Goal: Task Accomplishment & Management: Manage account settings

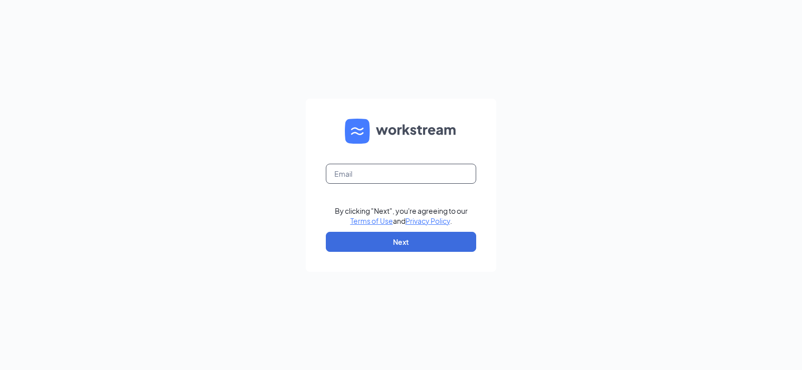
click at [374, 174] on input "text" at bounding box center [401, 174] width 150 height 20
type input "destiny@teamculvers.com"
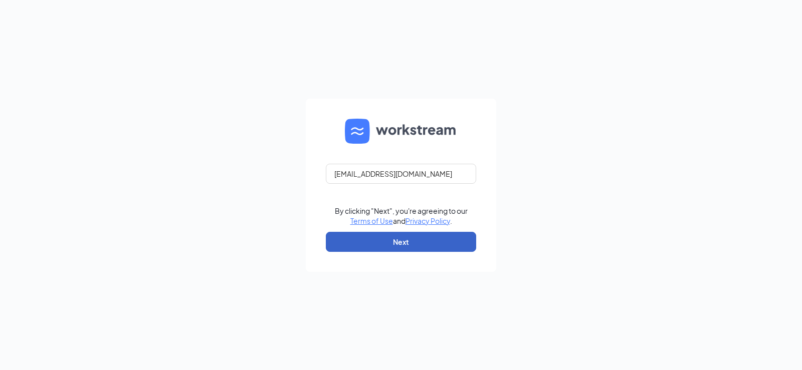
click at [389, 243] on button "Next" at bounding box center [401, 242] width 150 height 20
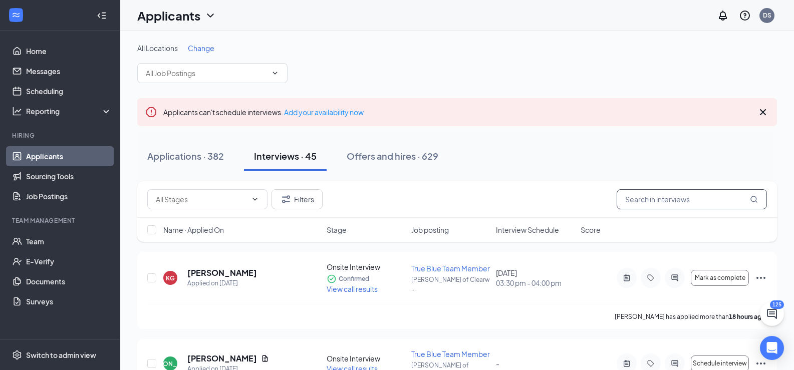
click at [666, 197] on input "text" at bounding box center [692, 199] width 150 height 20
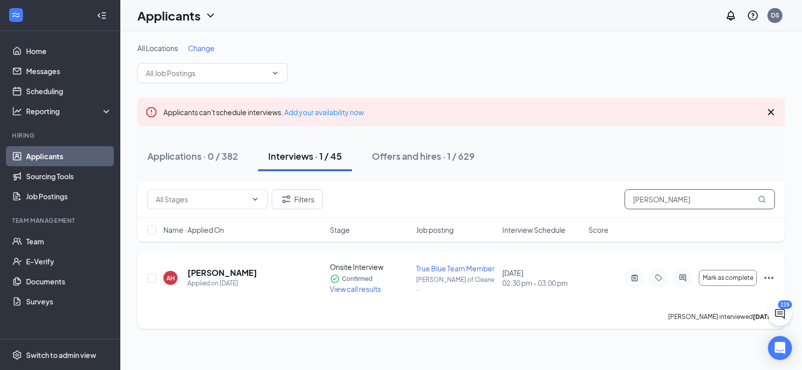
type input "adam"
click at [773, 279] on icon "Ellipses" at bounding box center [769, 278] width 12 height 12
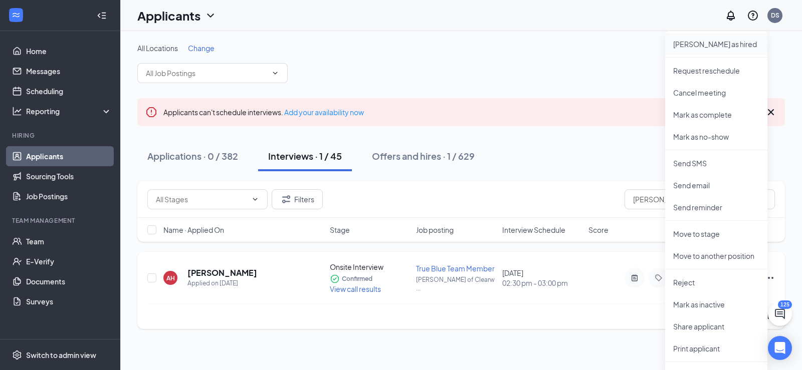
click at [700, 43] on p "Mark as hired" at bounding box center [716, 44] width 86 height 10
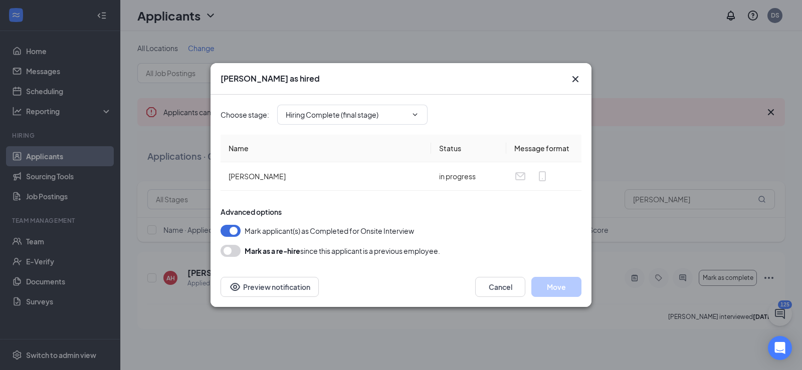
type input "Hiring Complete (final stage)"
click at [554, 289] on button "Move" at bounding box center [556, 287] width 50 height 20
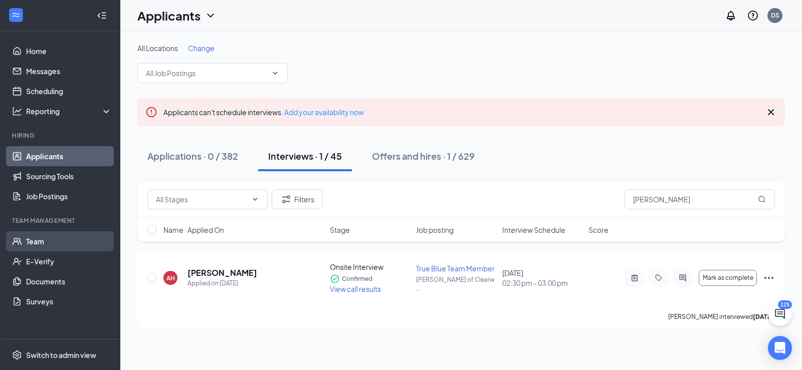
click at [52, 242] on link "Team" at bounding box center [69, 242] width 86 height 20
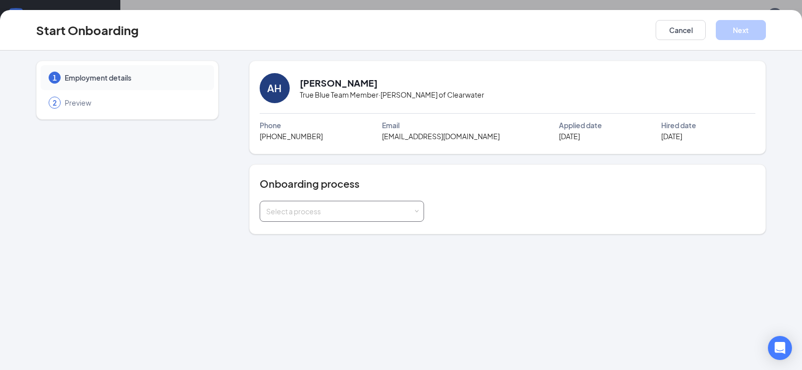
click at [418, 210] on span at bounding box center [416, 212] width 5 height 5
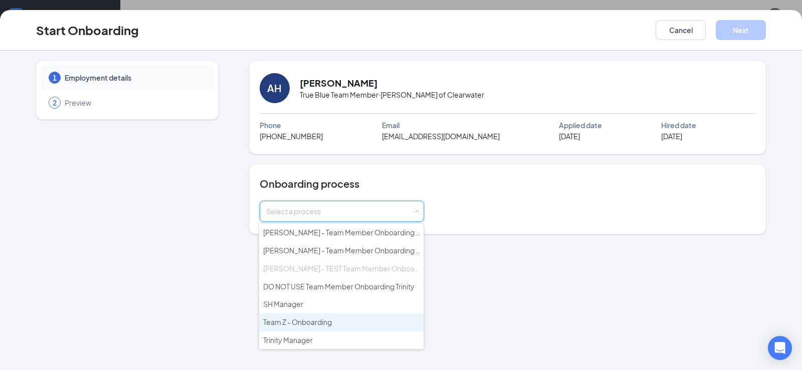
click at [365, 319] on li "Team Z - Onboarding" at bounding box center [341, 323] width 164 height 18
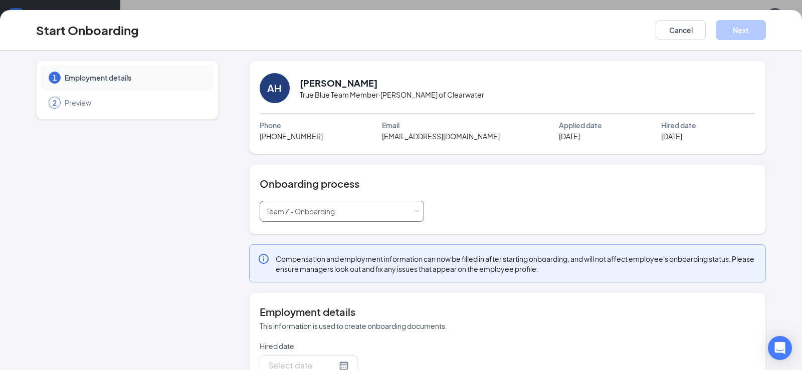
type input "[DATE]"
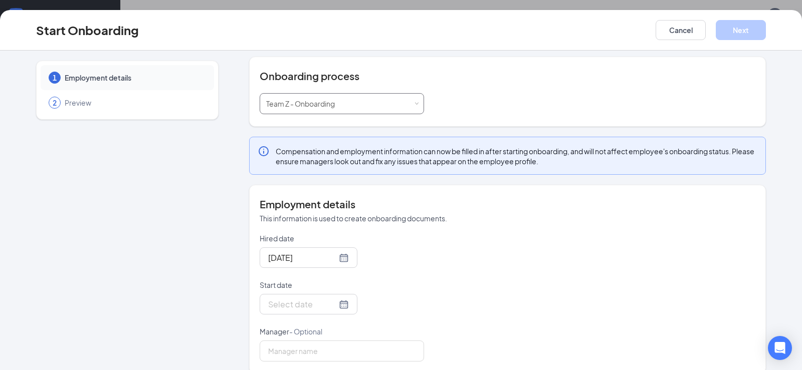
scroll to position [110, 0]
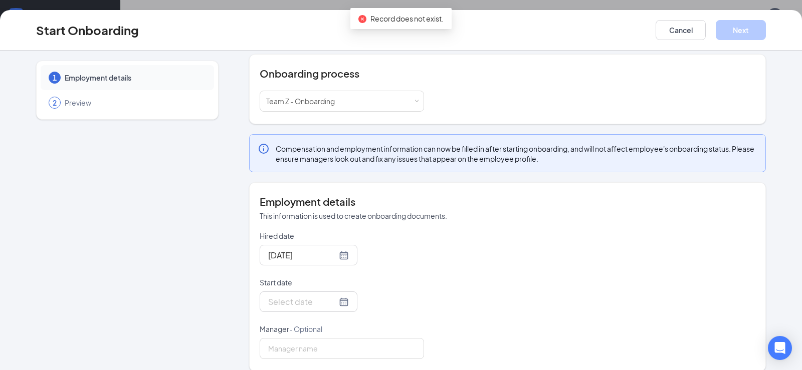
click at [521, 277] on div "Hired date Sep 16, 2025 Start date Manager - Optional" at bounding box center [508, 295] width 496 height 128
click at [332, 255] on div at bounding box center [308, 255] width 81 height 13
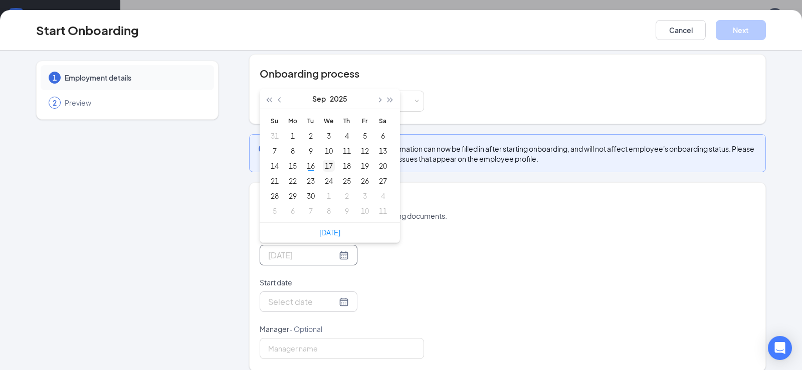
type input "Sep 17, 2025"
click at [327, 166] on div "17" at bounding box center [329, 166] width 12 height 12
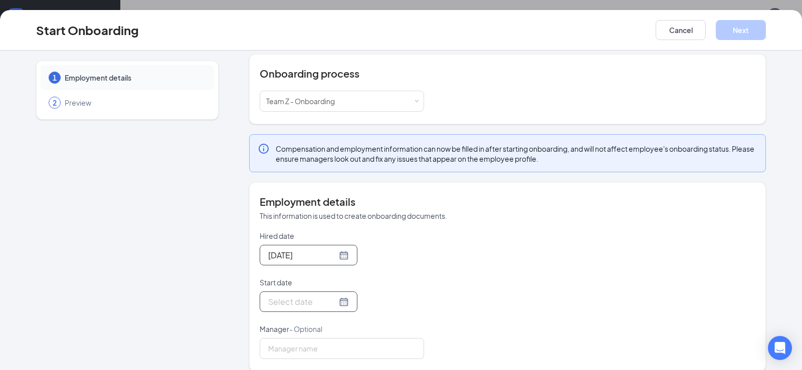
click at [329, 304] on div at bounding box center [308, 302] width 81 height 13
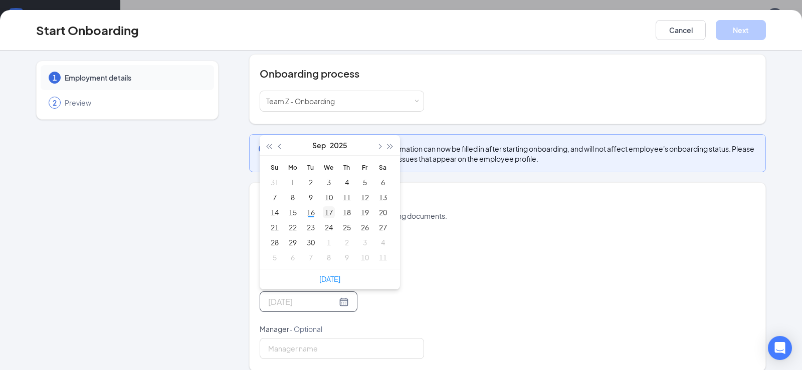
type input "Sep 17, 2025"
click at [327, 212] on div "17" at bounding box center [329, 212] width 12 height 12
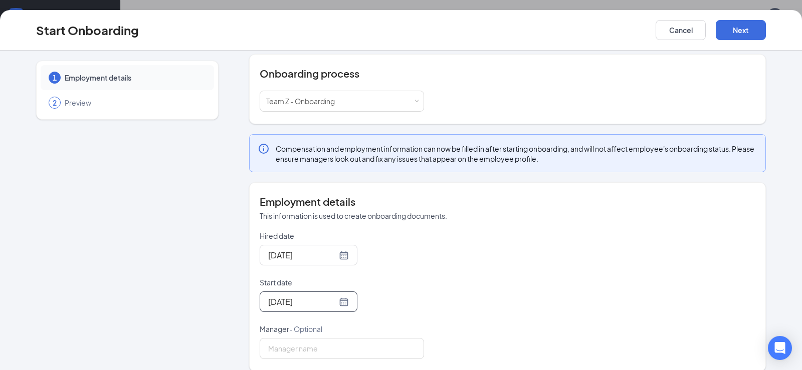
scroll to position [122, 0]
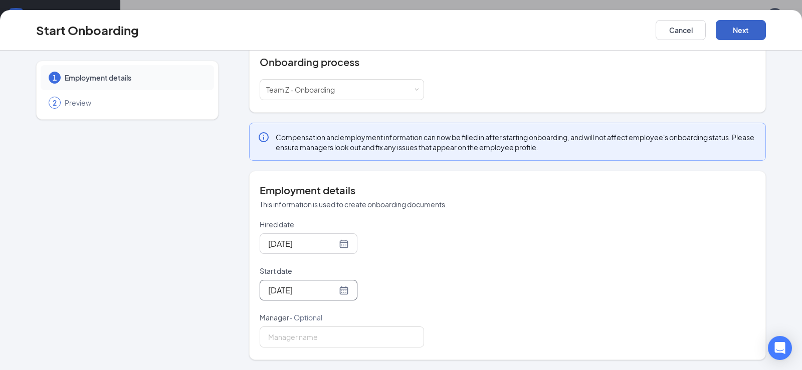
click at [742, 25] on button "Next" at bounding box center [741, 30] width 50 height 20
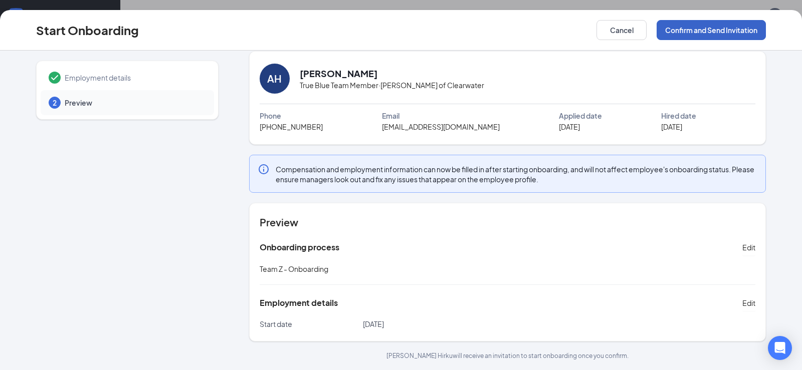
click at [710, 31] on button "Confirm and Send Invitation" at bounding box center [711, 30] width 109 height 20
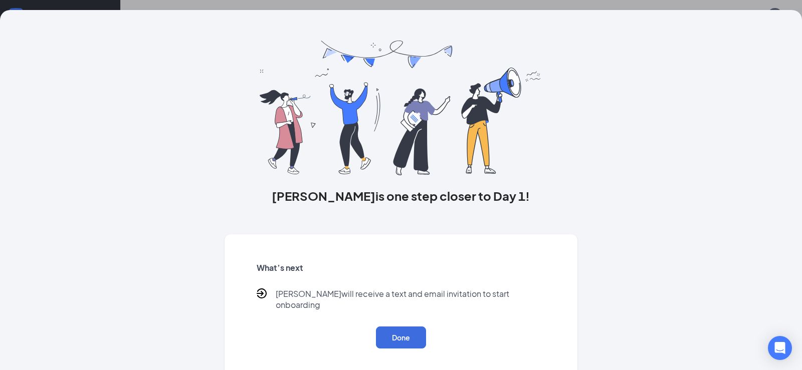
scroll to position [0, 0]
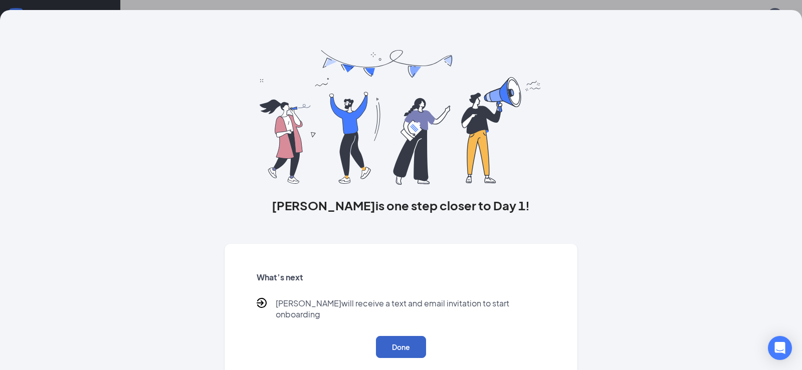
click at [392, 336] on button "Done" at bounding box center [401, 347] width 50 height 22
